Goal: Transaction & Acquisition: Purchase product/service

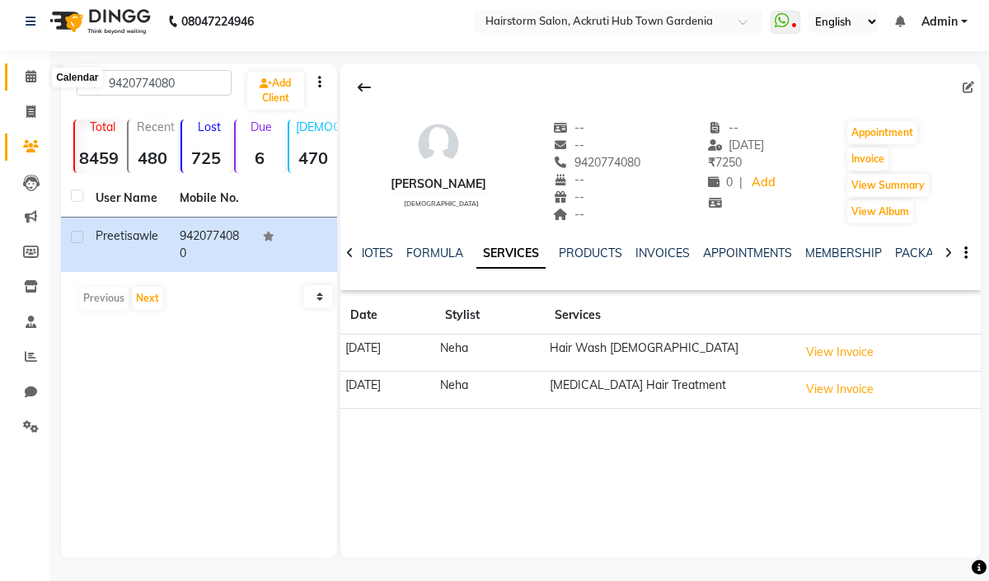
click at [29, 77] on icon at bounding box center [31, 76] width 11 height 12
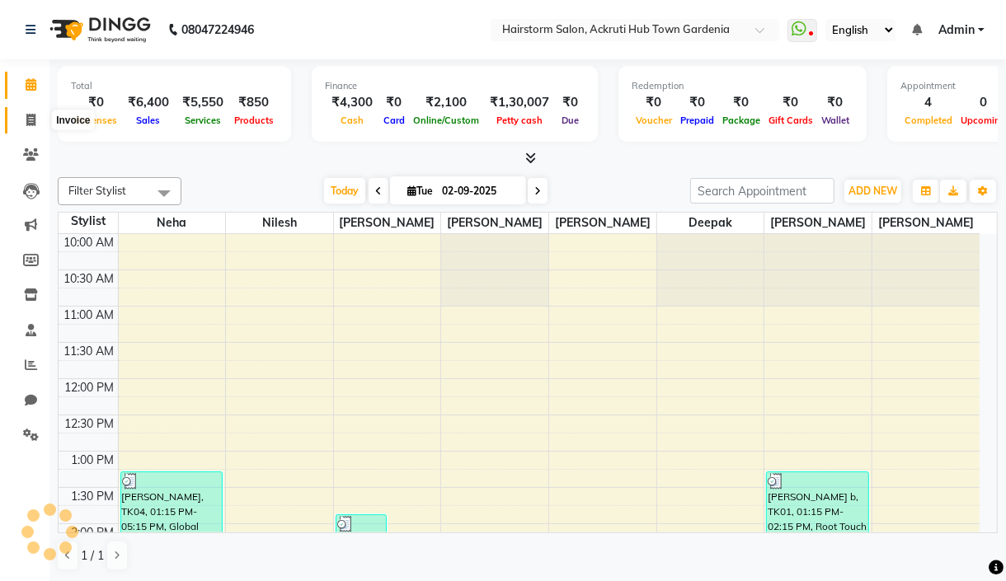
click at [34, 118] on icon at bounding box center [30, 120] width 9 height 12
select select "279"
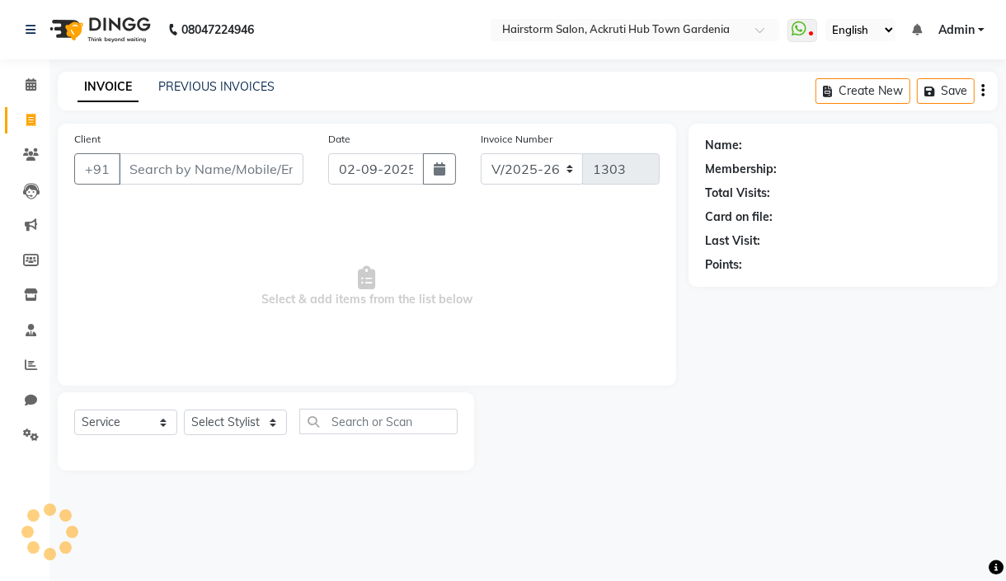
select select "product"
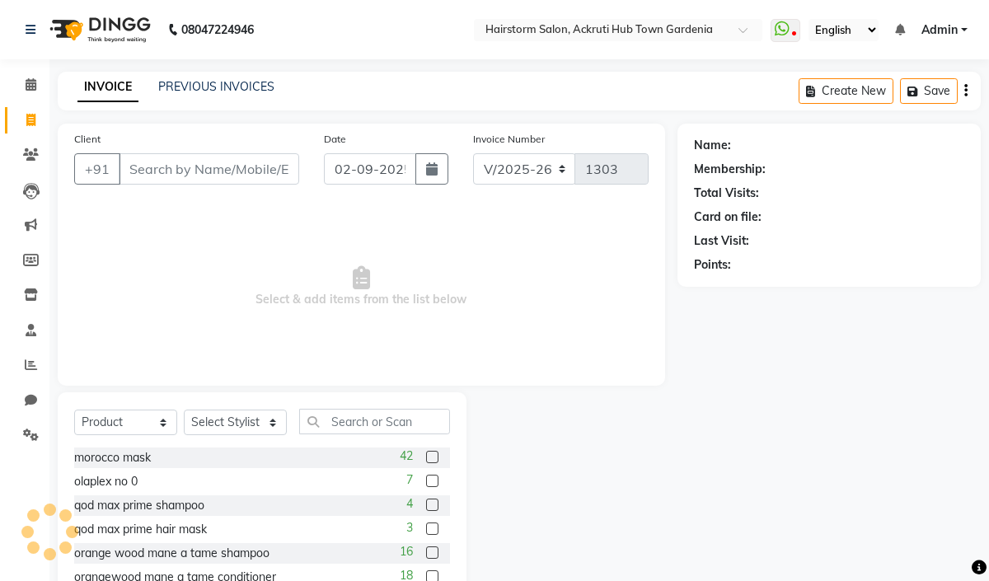
click at [174, 178] on input "Client" at bounding box center [209, 168] width 181 height 31
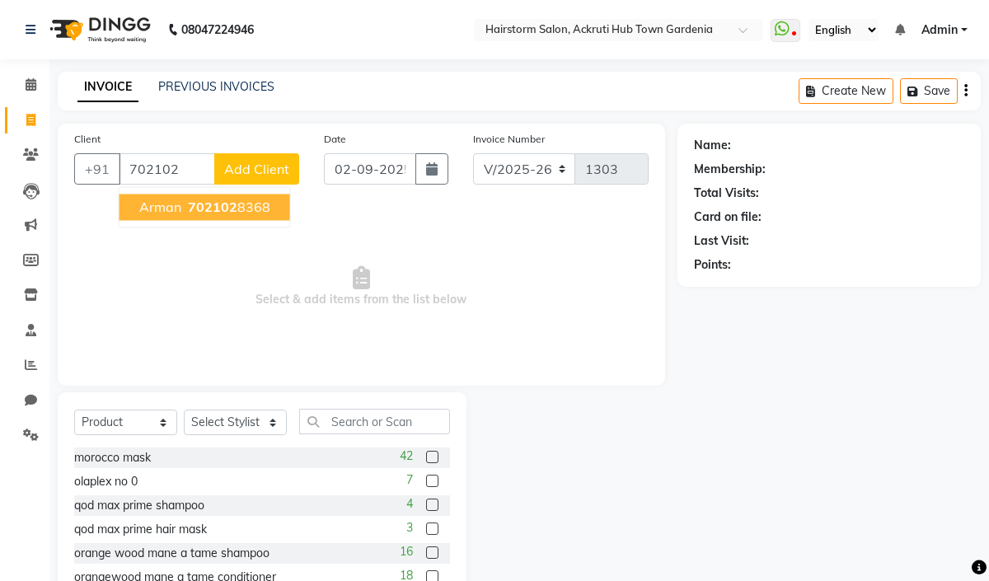
click at [204, 210] on span "702102" at bounding box center [212, 207] width 49 height 16
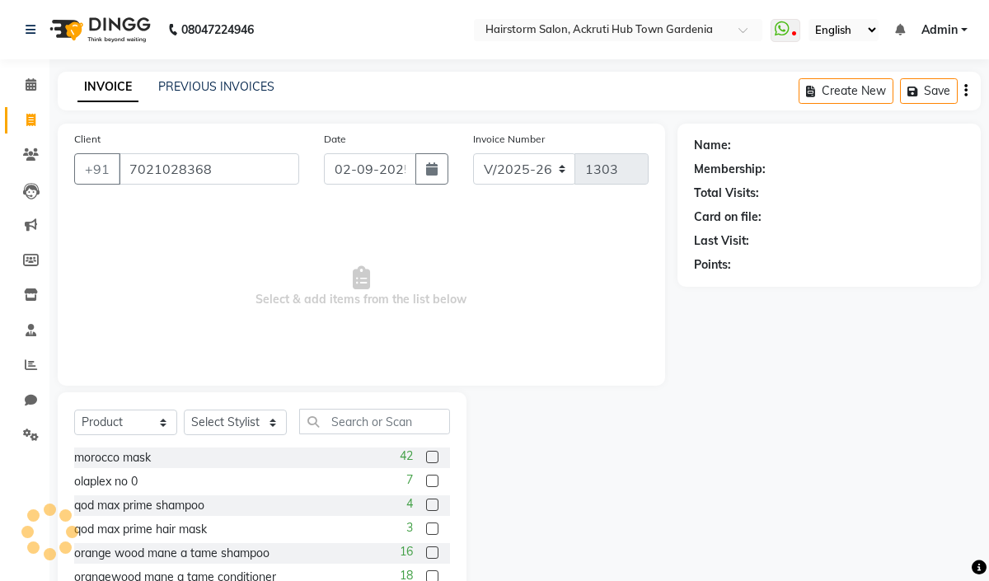
type input "7021028368"
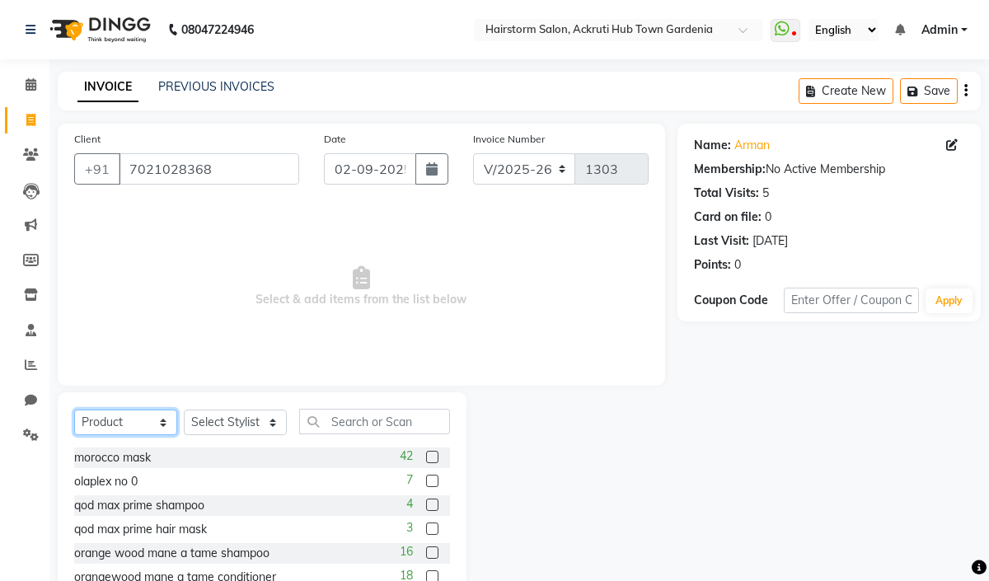
click at [148, 422] on select "Select Service Product Membership Package Voucher Prepaid Gift Card" at bounding box center [125, 423] width 103 height 26
select select "service"
click at [74, 411] on select "Select Service Product Membership Package Voucher Prepaid Gift Card" at bounding box center [125, 423] width 103 height 26
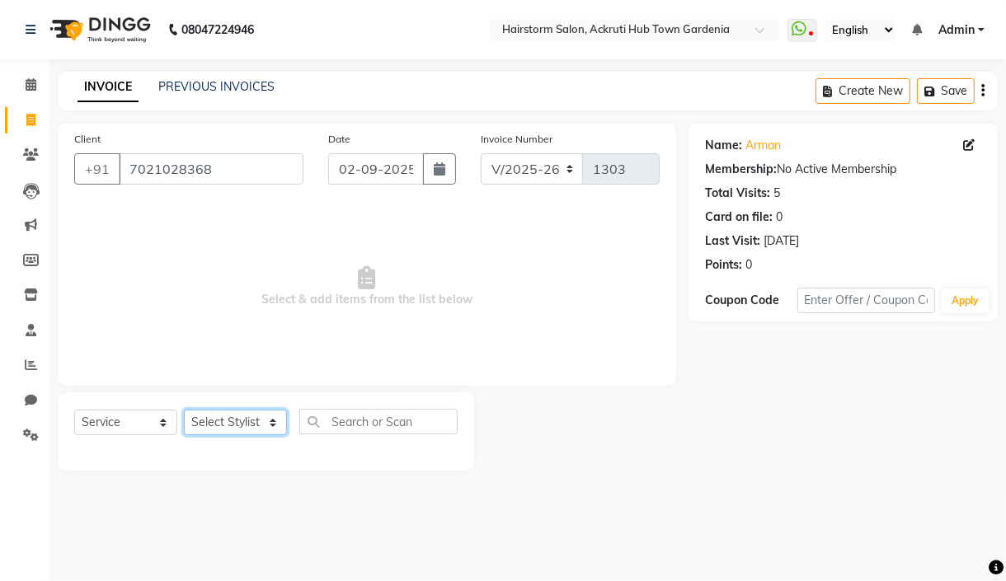
click at [201, 417] on select "Select Stylist [PERSON_NAME] deepak [PERSON_NAME] Neha [PERSON_NAME] [PERSON_NA…" at bounding box center [235, 423] width 103 height 26
select select "59937"
click at [184, 411] on select "Select Stylist [PERSON_NAME] deepak [PERSON_NAME] Neha [PERSON_NAME] [PERSON_NA…" at bounding box center [235, 423] width 103 height 26
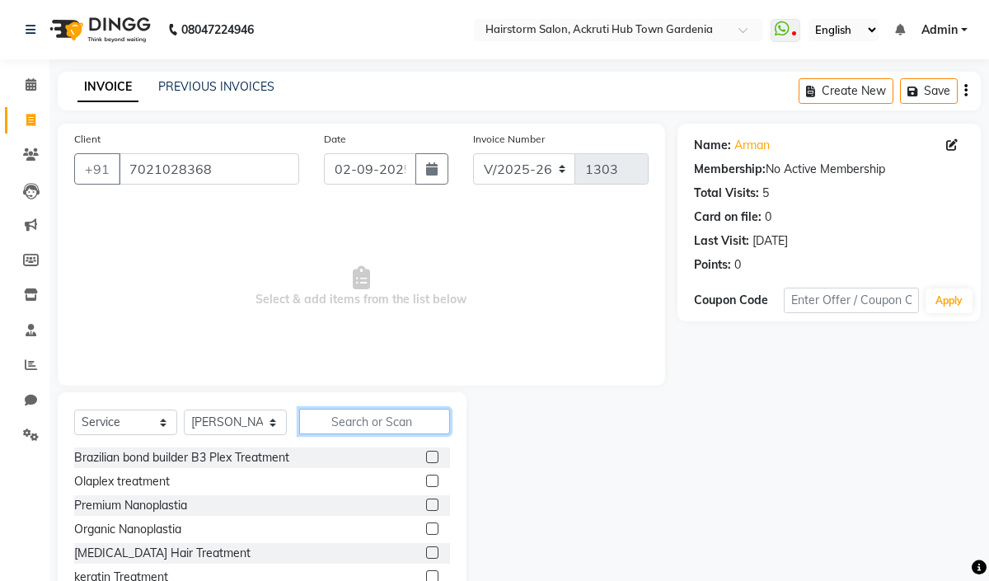
click at [369, 421] on input "text" at bounding box center [374, 422] width 151 height 26
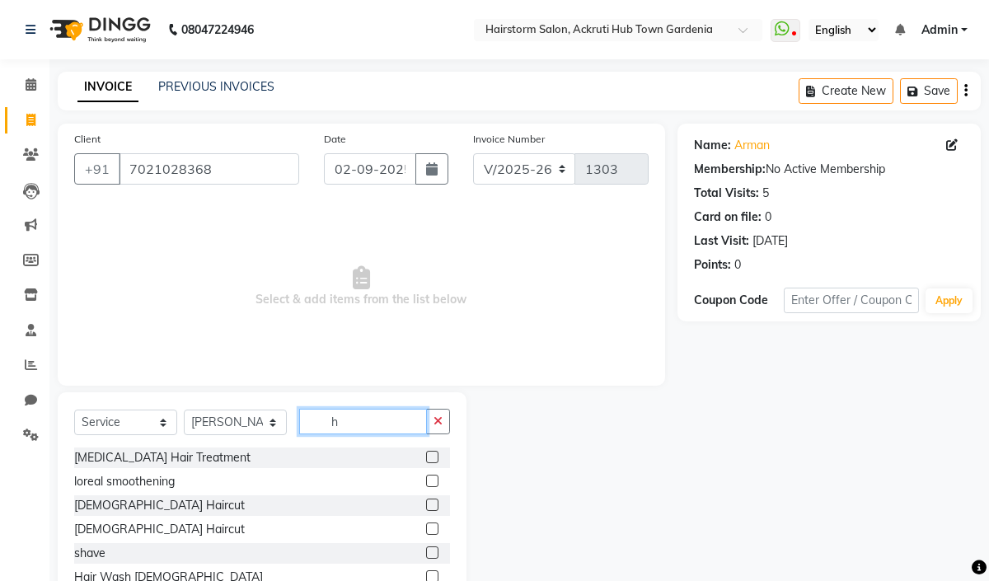
type input "h"
click at [426, 526] on label at bounding box center [432, 529] width 12 height 12
click at [426, 526] on input "checkbox" at bounding box center [431, 529] width 11 height 11
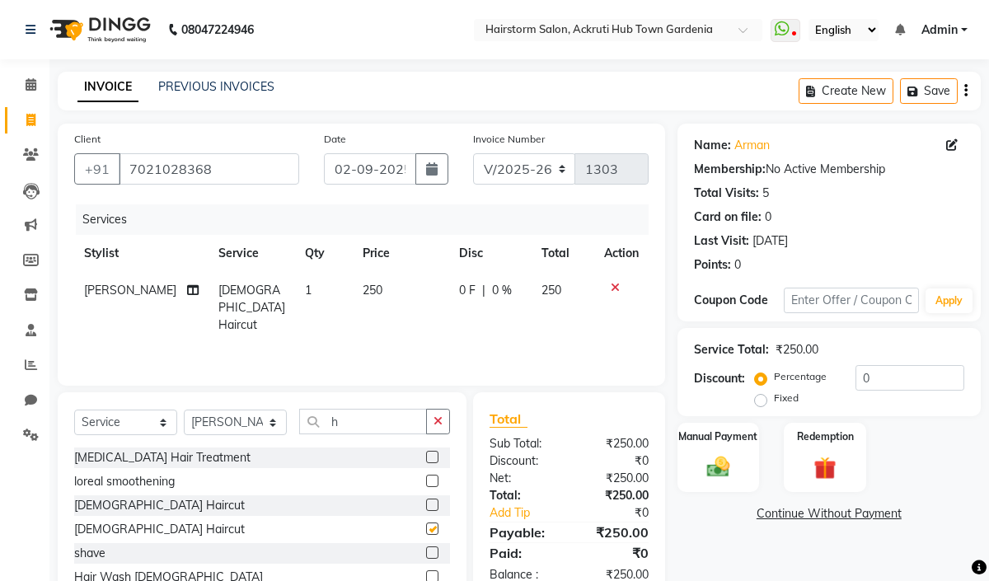
checkbox input "false"
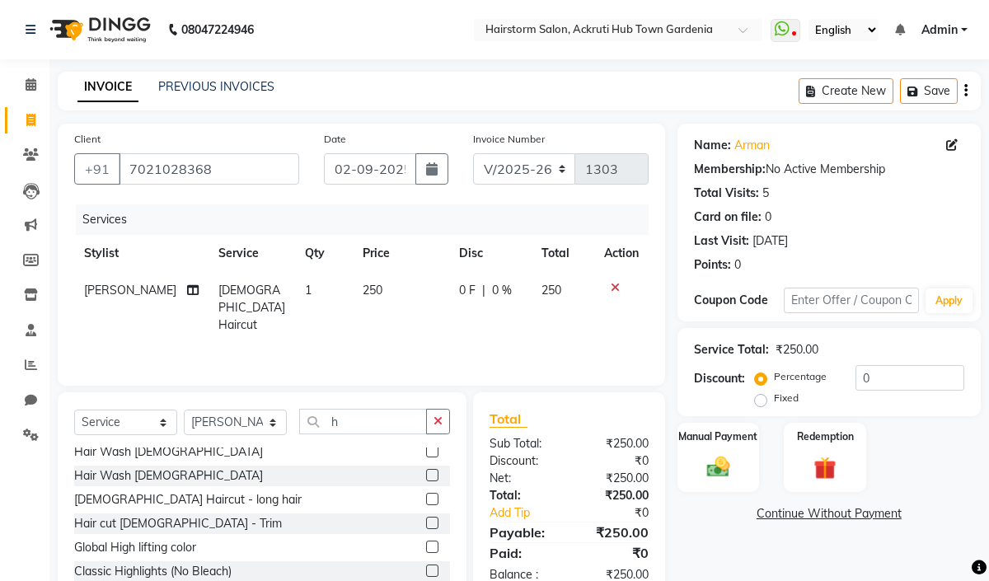
scroll to position [329, 0]
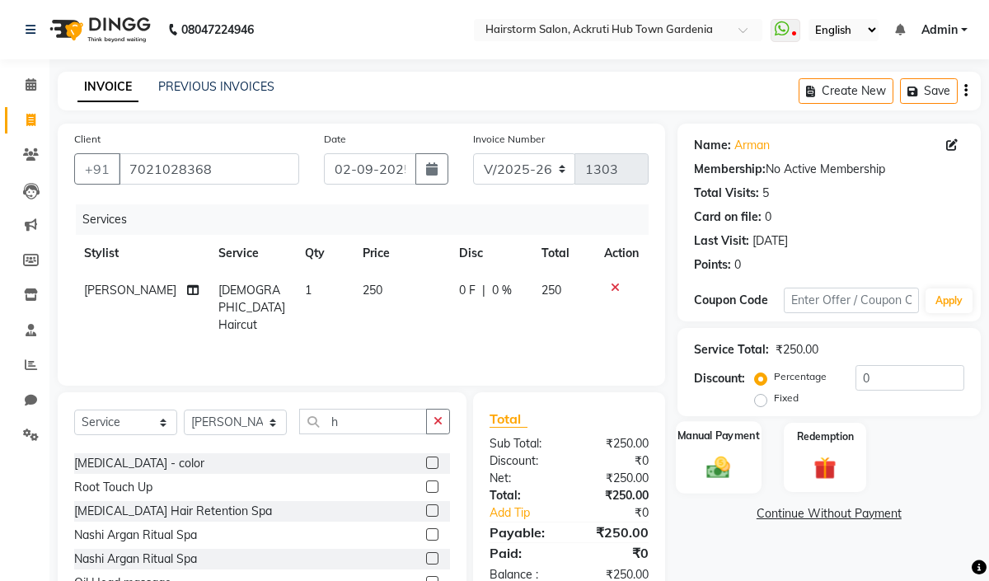
click at [724, 476] on img at bounding box center [718, 466] width 38 height 27
click at [902, 516] on span "CARD" at bounding box center [899, 514] width 35 height 19
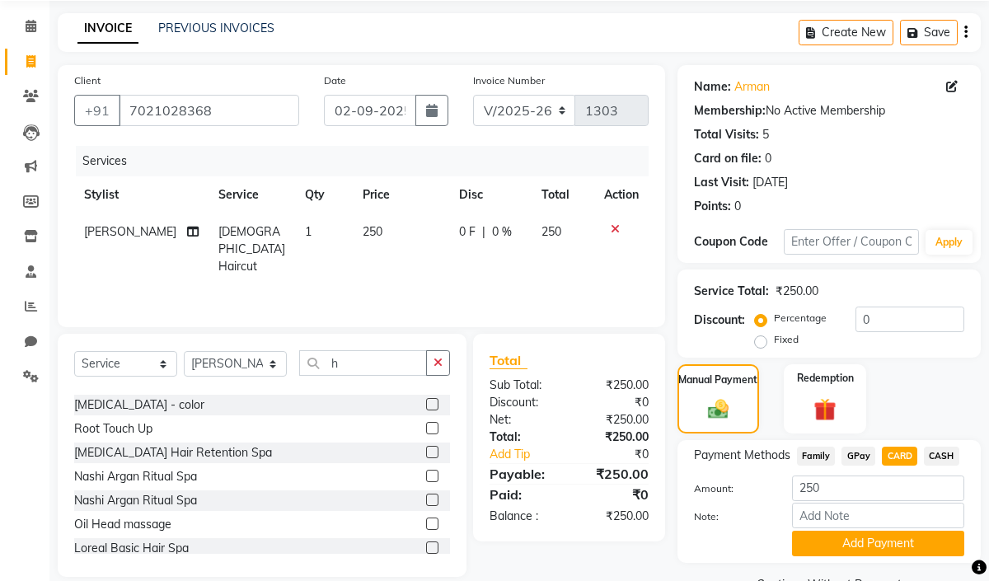
scroll to position [100, 0]
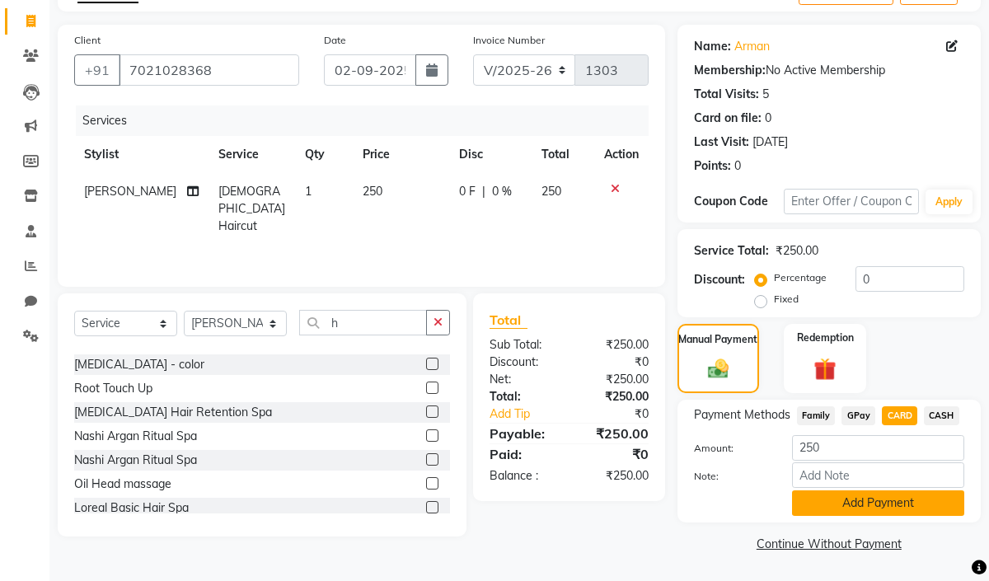
click at [903, 509] on button "Add Payment" at bounding box center [878, 503] width 172 height 26
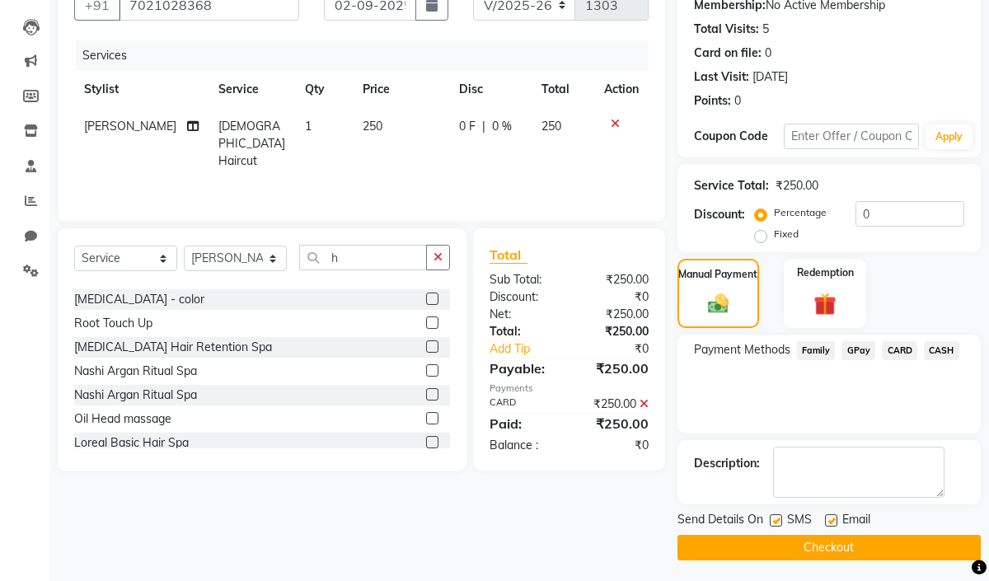
scroll to position [167, 0]
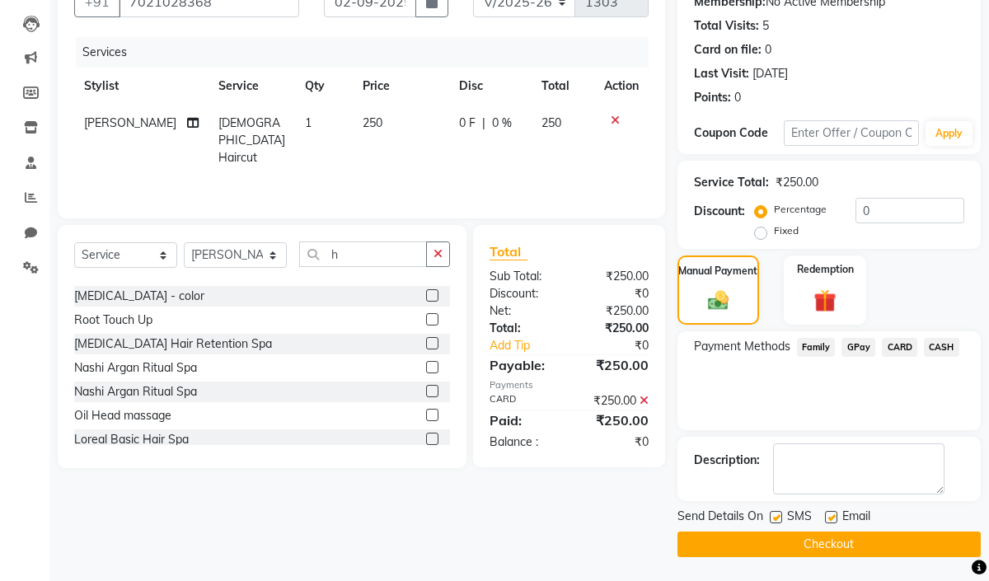
click at [894, 541] on button "Checkout" at bounding box center [829, 545] width 303 height 26
